Goal: Find specific page/section: Find specific page/section

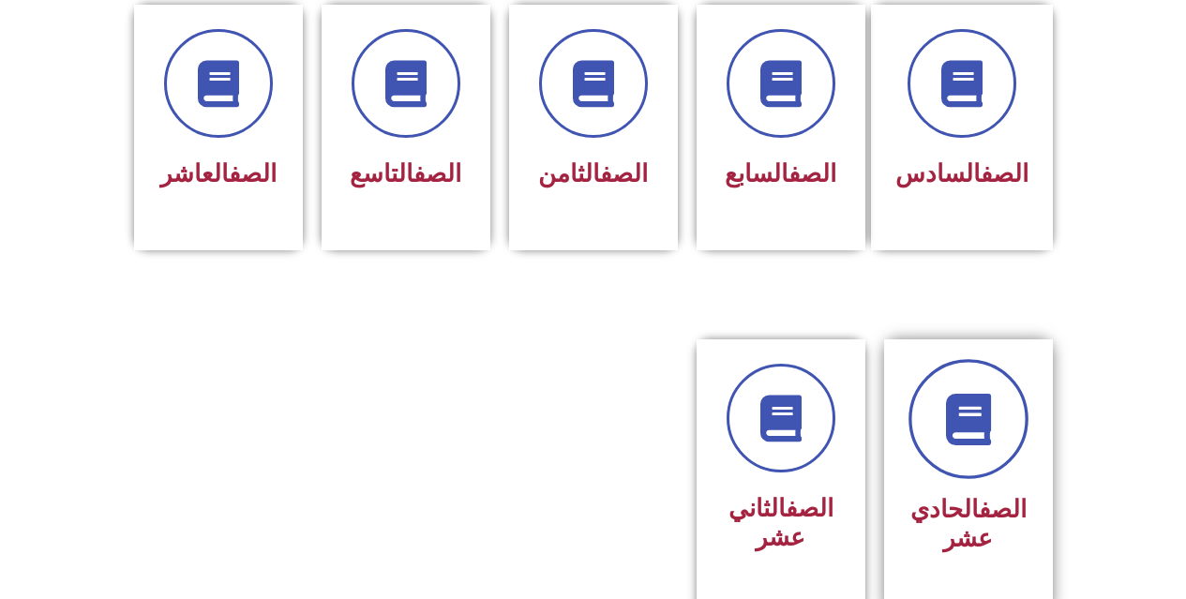
scroll to position [844, 0]
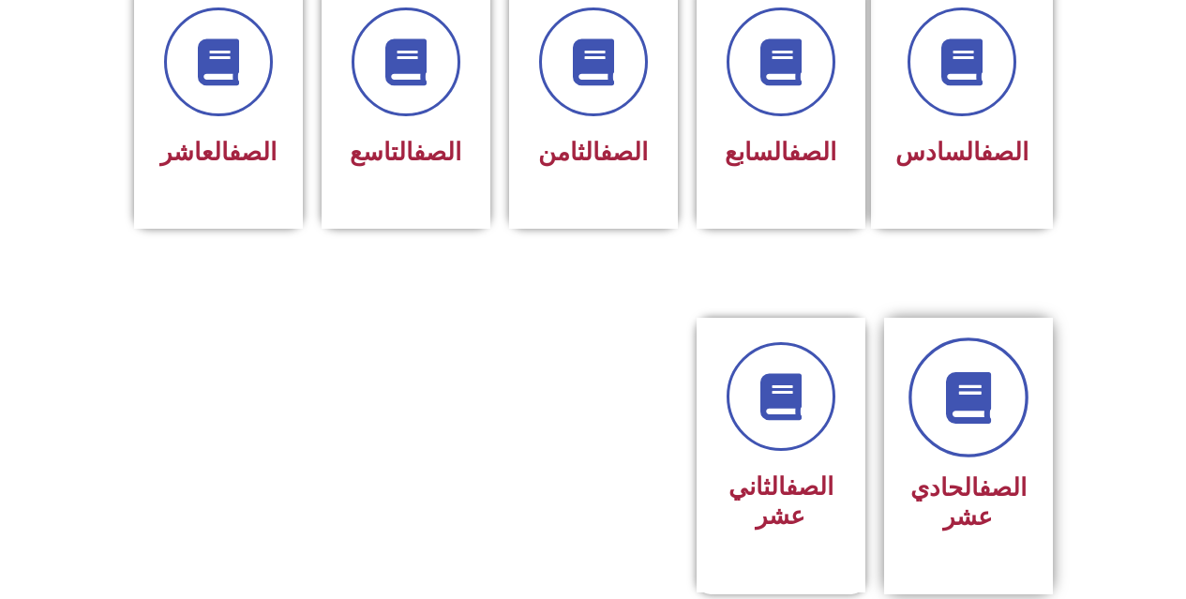
click at [972, 418] on link at bounding box center [968, 397] width 120 height 120
click at [964, 377] on icon at bounding box center [968, 398] width 52 height 52
click at [982, 372] on icon at bounding box center [968, 398] width 52 height 52
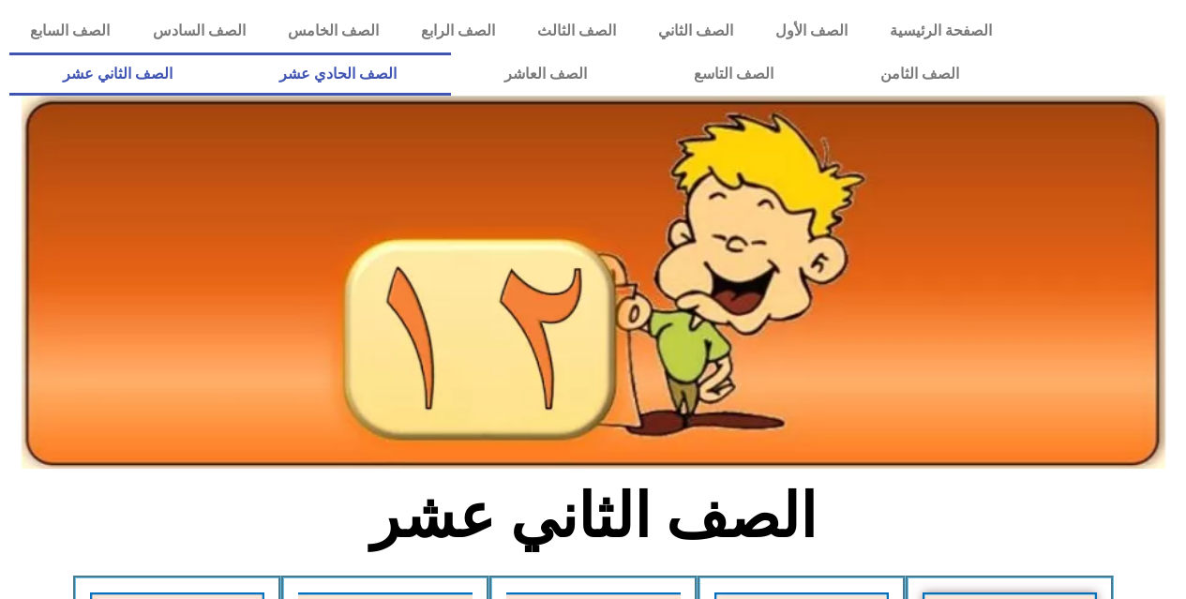
click at [381, 68] on link "الصف الحادي عشر" at bounding box center [338, 73] width 224 height 43
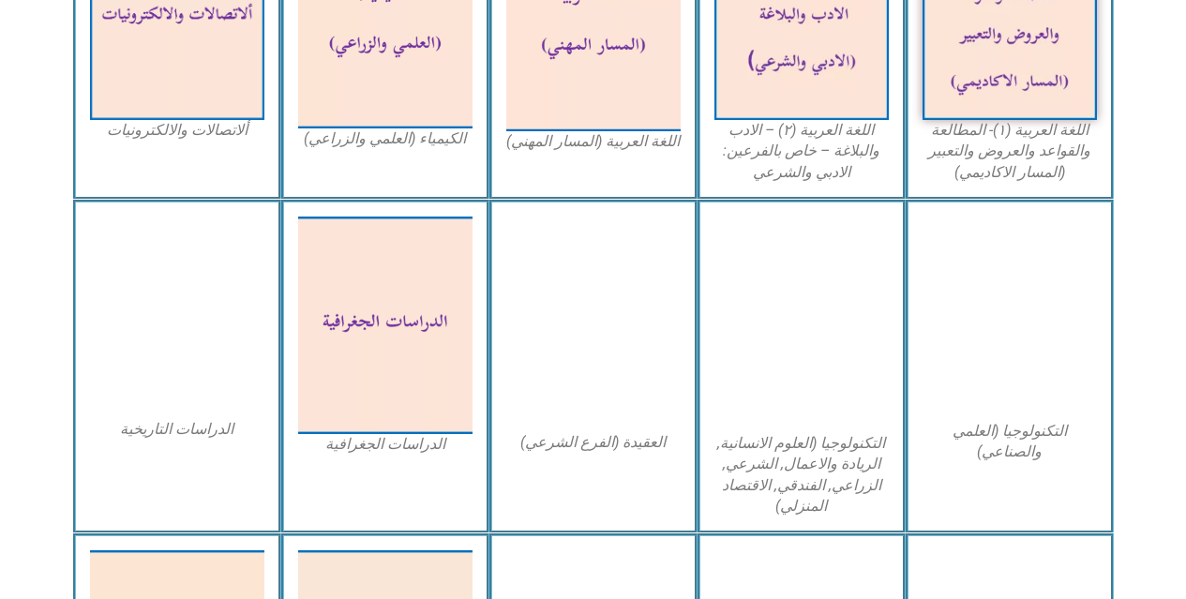
scroll to position [844, 0]
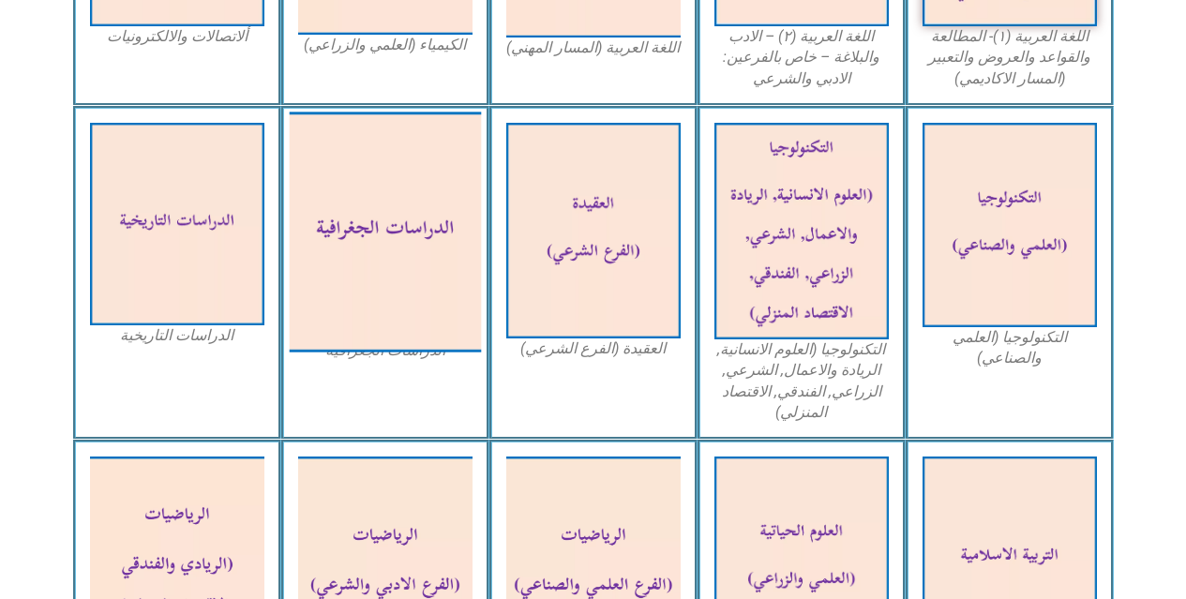
click at [389, 247] on img at bounding box center [385, 232] width 192 height 240
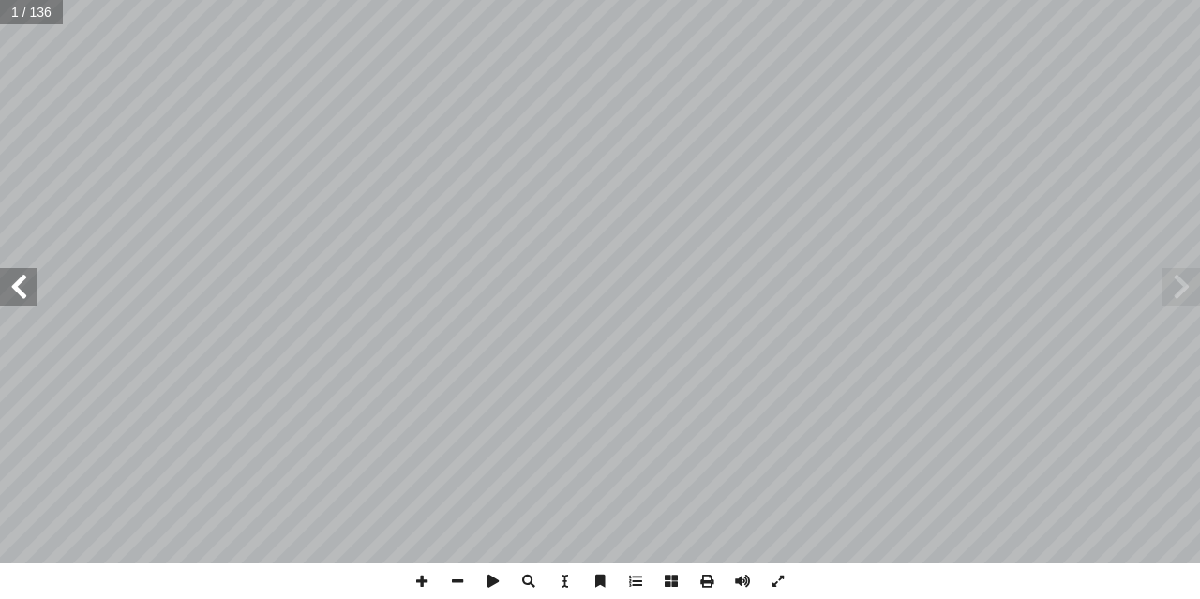
click at [1188, 290] on span at bounding box center [1180, 286] width 37 height 37
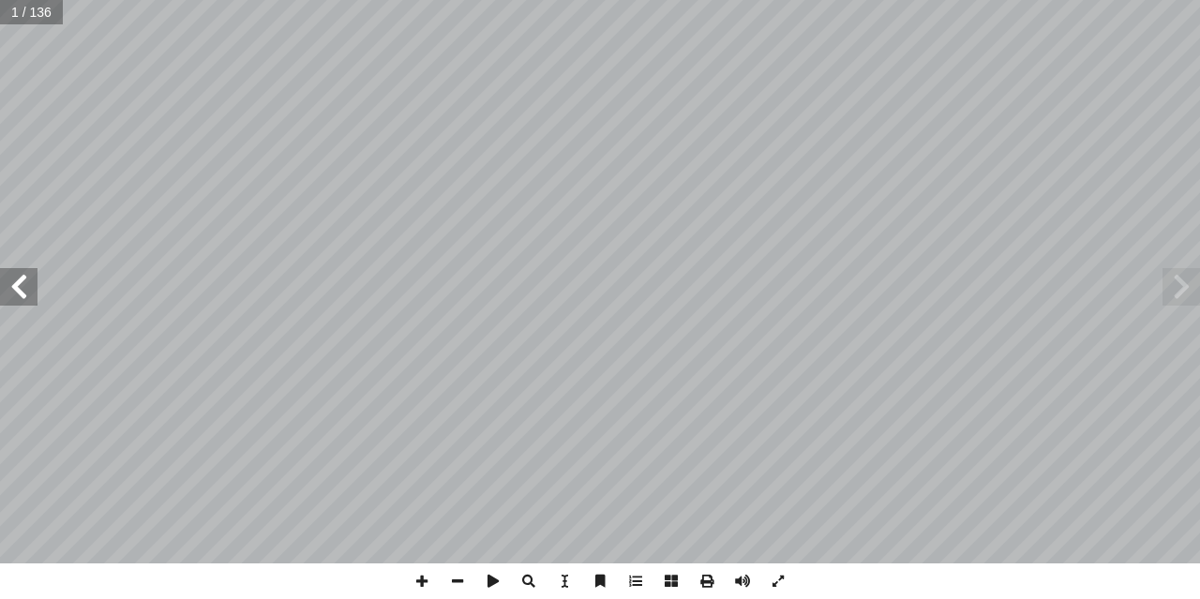
click at [1188, 290] on span at bounding box center [1180, 286] width 37 height 37
click at [22, 301] on span at bounding box center [18, 286] width 37 height 37
click at [22, 294] on span at bounding box center [18, 286] width 37 height 37
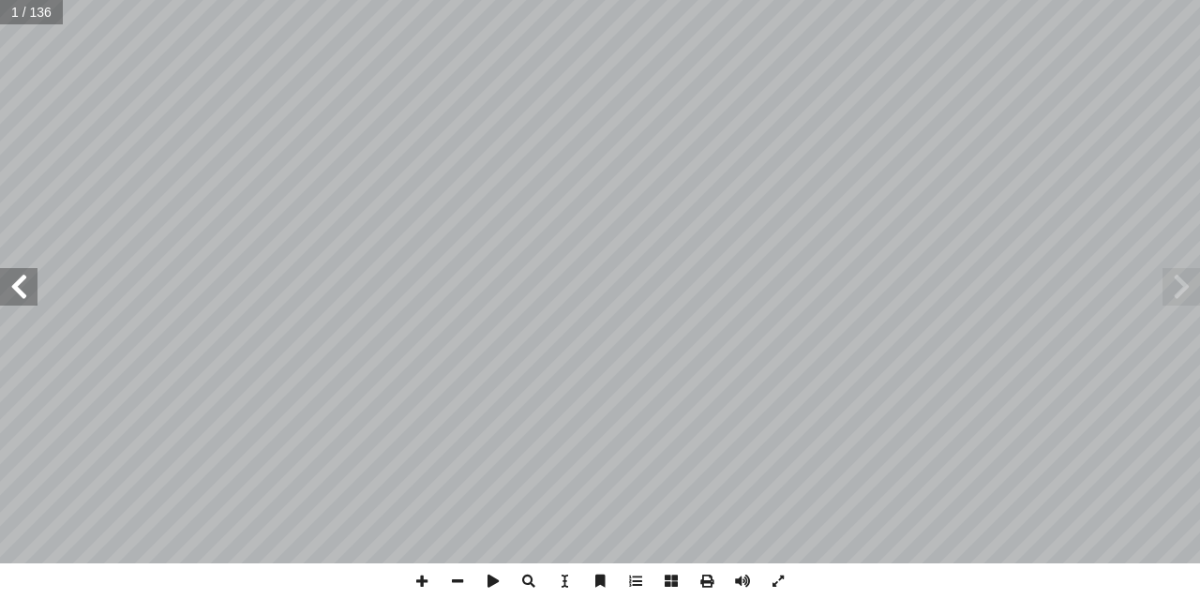
click at [22, 294] on span at bounding box center [18, 286] width 37 height 37
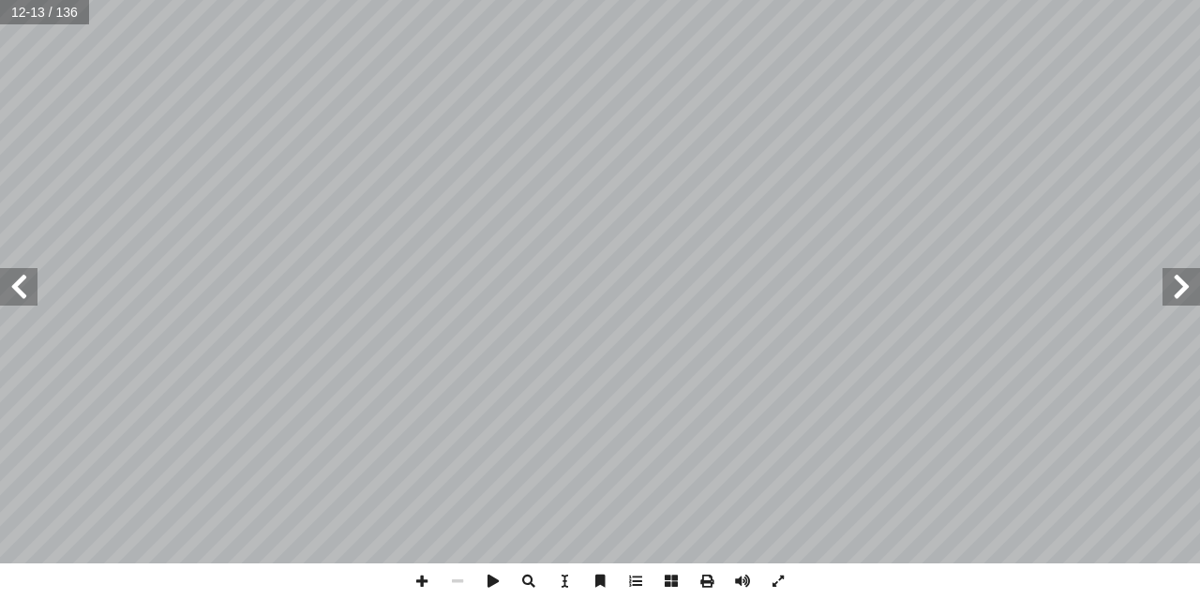
click at [1173, 284] on span at bounding box center [1180, 286] width 37 height 37
click at [784, 583] on span at bounding box center [778, 581] width 36 height 36
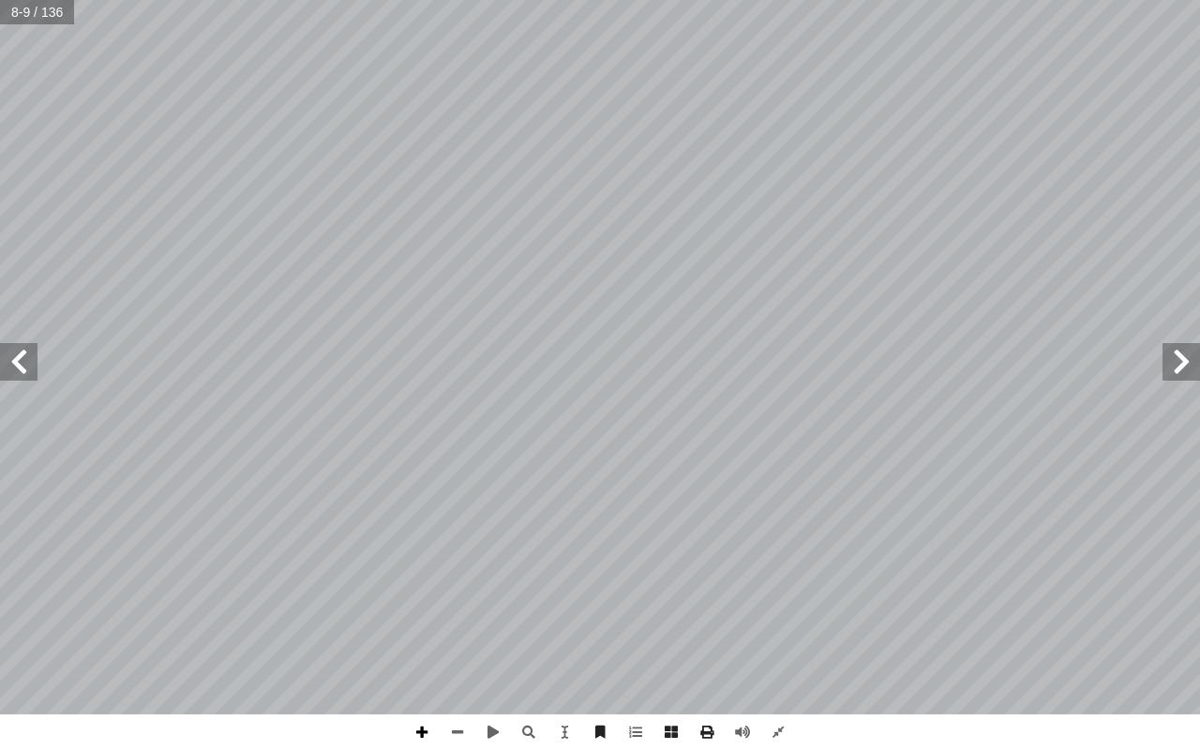
click at [416, 598] on span at bounding box center [422, 732] width 36 height 36
click at [11, 357] on span at bounding box center [18, 361] width 37 height 37
